Goal: Task Accomplishment & Management: Complete application form

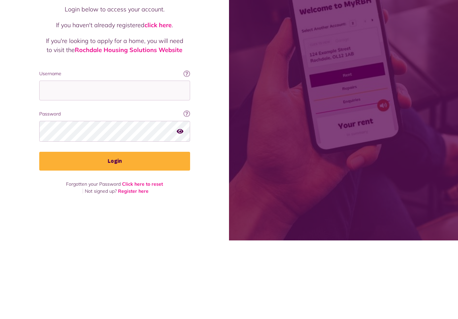
click at [99, 159] on input "Username" at bounding box center [114, 169] width 151 height 20
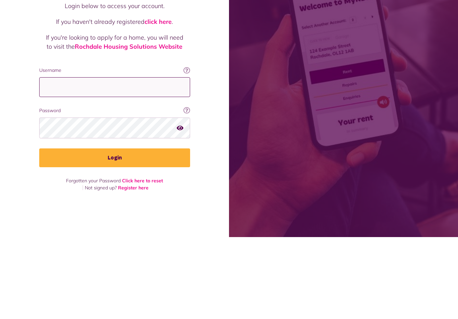
click at [107, 159] on input "Username" at bounding box center [114, 169] width 151 height 20
type input "**********"
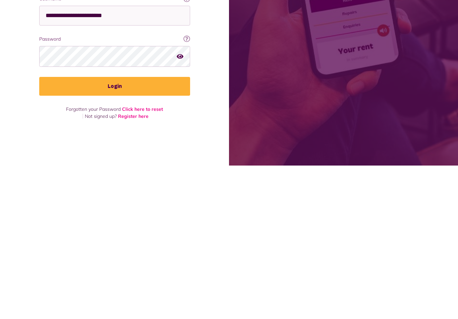
click at [141, 230] on button "Login" at bounding box center [114, 239] width 151 height 19
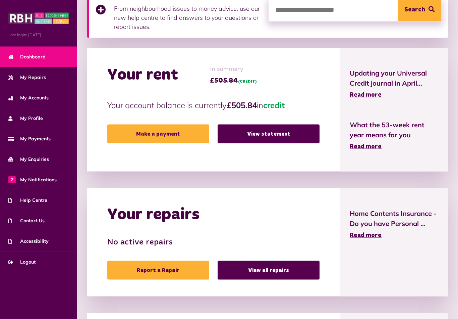
scroll to position [143, 0]
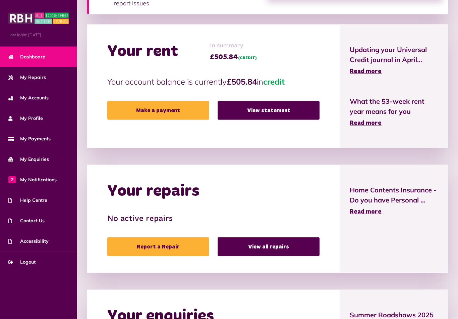
click at [176, 241] on link "Report a Repair" at bounding box center [158, 246] width 102 height 19
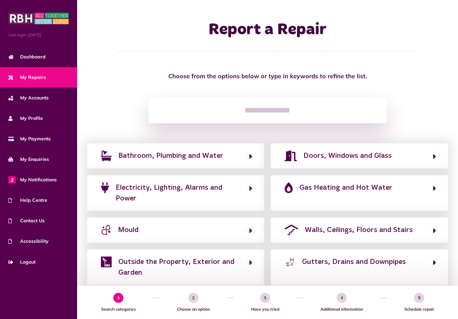
click at [353, 187] on span "Gas Heating and Hot Water" at bounding box center [345, 187] width 93 height 11
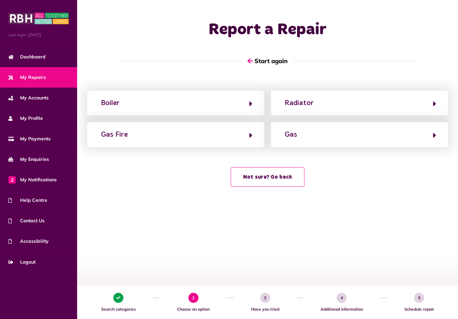
click at [195, 101] on button "Boiler" at bounding box center [176, 102] width 154 height 11
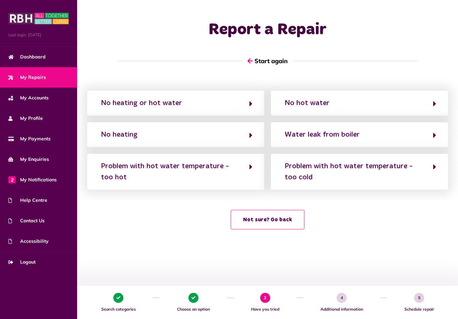
click at [378, 126] on div "Water leak from boiler" at bounding box center [359, 134] width 177 height 25
click at [335, 129] on div "Water leak from boiler" at bounding box center [322, 134] width 75 height 11
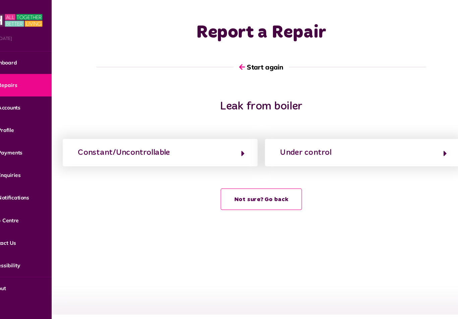
click at [287, 134] on div "Under control" at bounding box center [308, 138] width 47 height 11
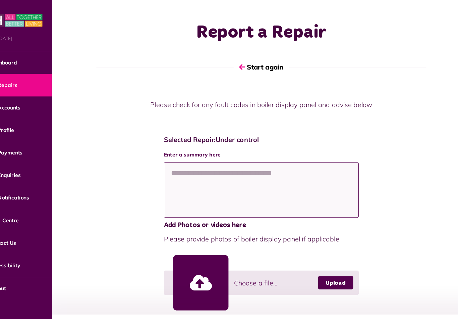
click at [184, 166] on textarea at bounding box center [267, 172] width 177 height 50
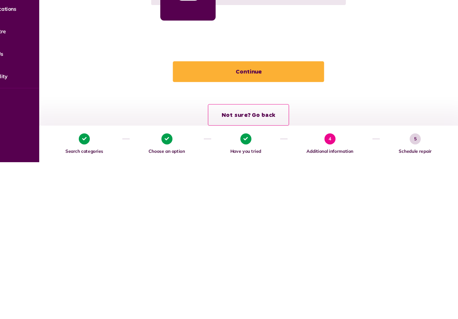
scroll to position [108, 0]
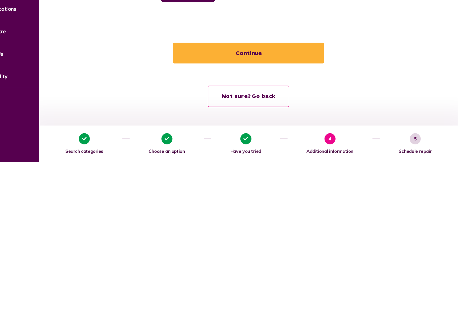
type textarea "**********"
click at [234, 210] on button "Continue" at bounding box center [267, 219] width 137 height 19
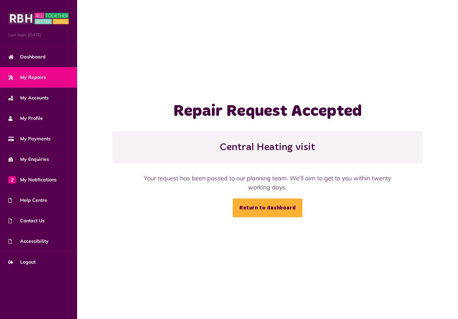
scroll to position [10, 0]
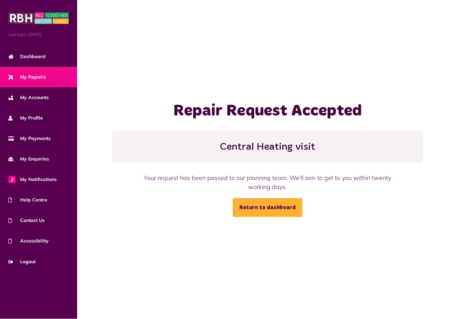
click at [277, 200] on link "Return to dashboard" at bounding box center [268, 207] width 70 height 19
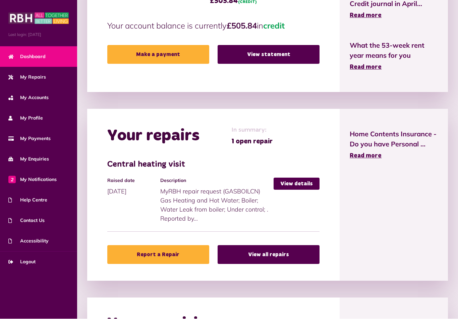
scroll to position [199, 0]
click at [296, 180] on link "View details" at bounding box center [297, 183] width 46 height 12
click at [301, 177] on link "View details" at bounding box center [297, 183] width 46 height 12
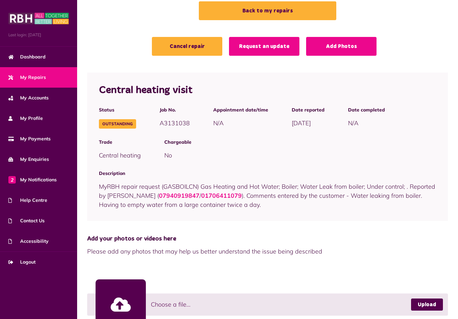
scroll to position [63, 0]
